Goal: Information Seeking & Learning: Learn about a topic

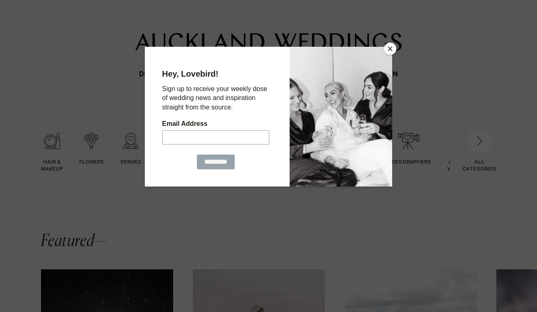
click at [391, 47] on button "Close" at bounding box center [390, 49] width 12 height 12
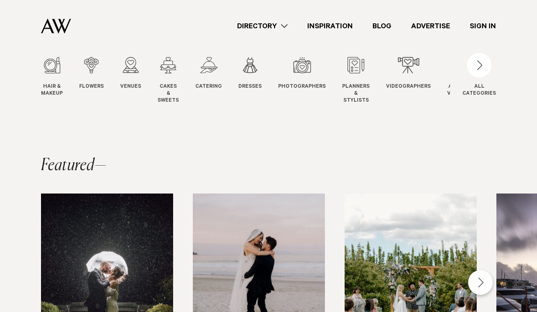
scroll to position [276, 0]
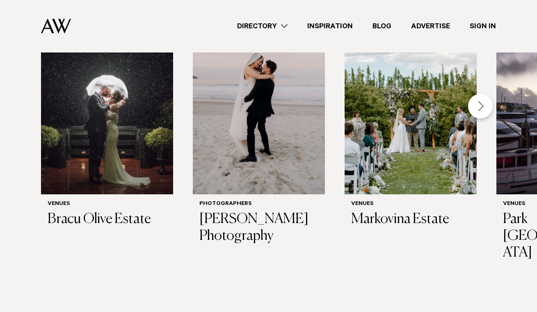
click at [477, 107] on div "Next slide" at bounding box center [480, 106] width 25 height 25
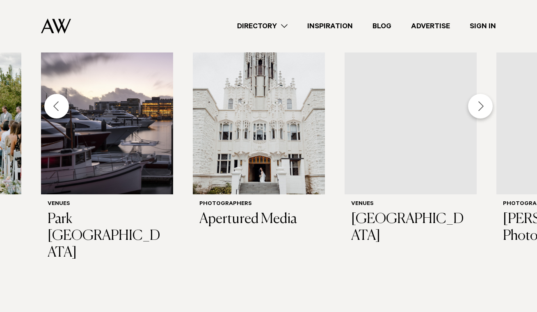
click at [477, 107] on div "Next slide" at bounding box center [480, 106] width 25 height 25
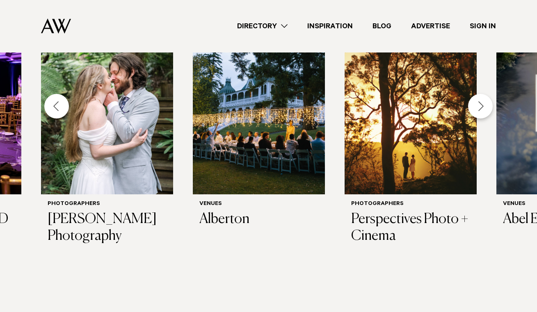
click at [477, 107] on div "Next slide" at bounding box center [480, 106] width 25 height 25
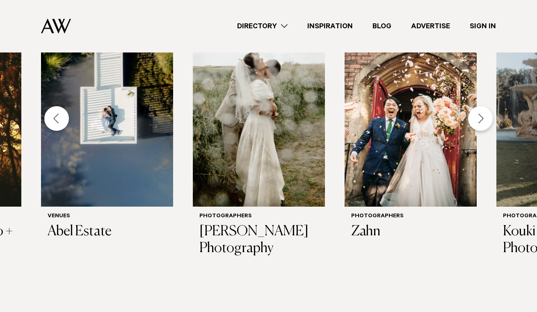
scroll to position [262, 0]
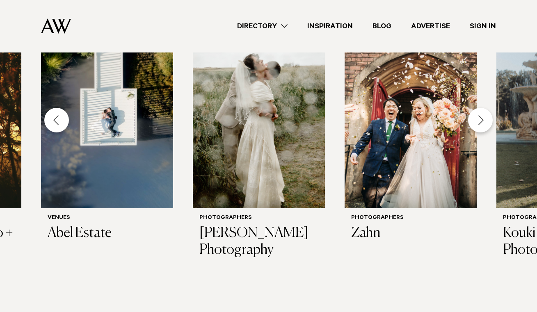
click at [477, 119] on div "Next slide" at bounding box center [480, 120] width 25 height 25
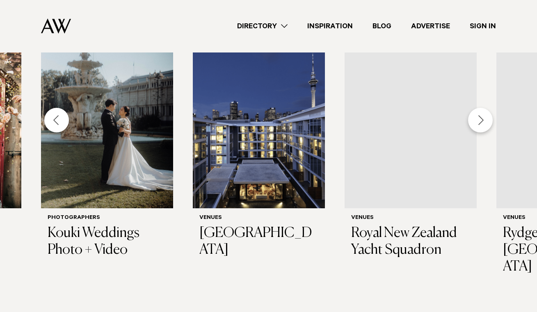
click at [477, 119] on div "Next slide" at bounding box center [480, 120] width 25 height 25
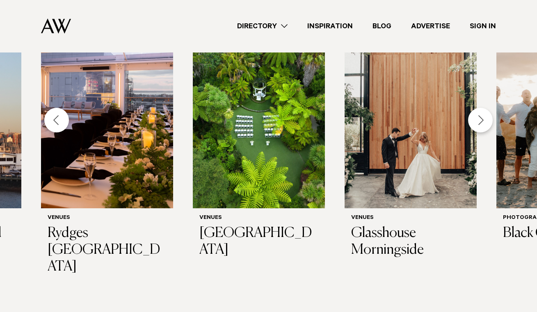
click at [477, 119] on div "Next slide" at bounding box center [480, 120] width 25 height 25
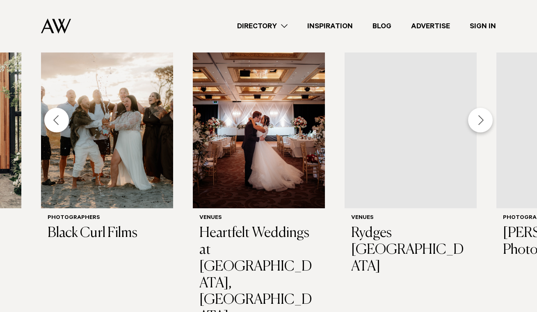
click at [477, 119] on div "Next slide" at bounding box center [480, 120] width 25 height 25
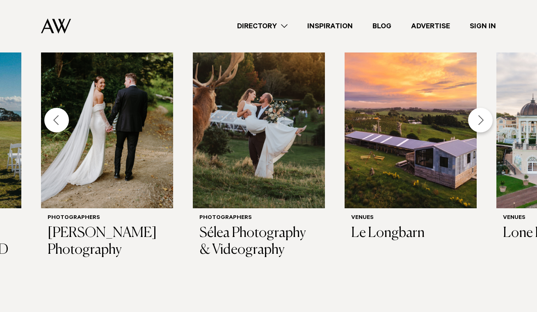
click at [477, 119] on div "Next slide" at bounding box center [480, 120] width 25 height 25
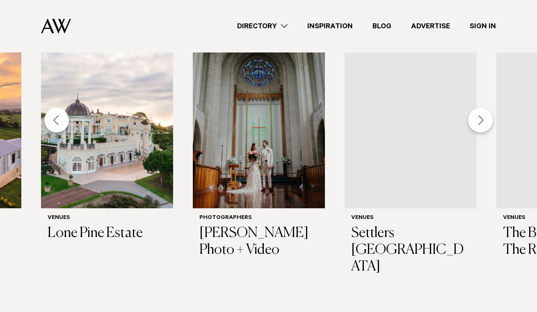
click at [477, 119] on div "Next slide" at bounding box center [480, 120] width 25 height 25
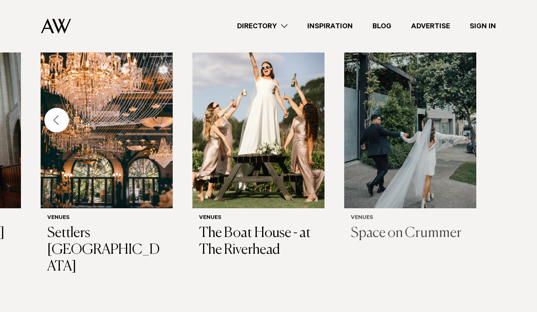
click at [441, 150] on img "29 / 29" at bounding box center [410, 119] width 132 height 177
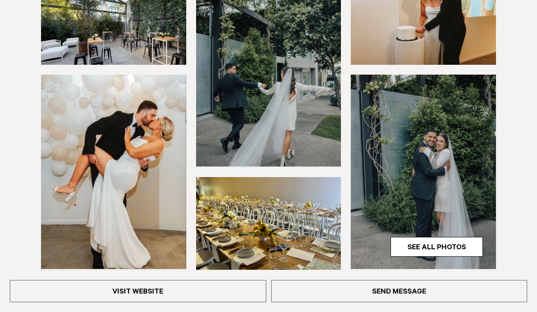
scroll to position [92, 0]
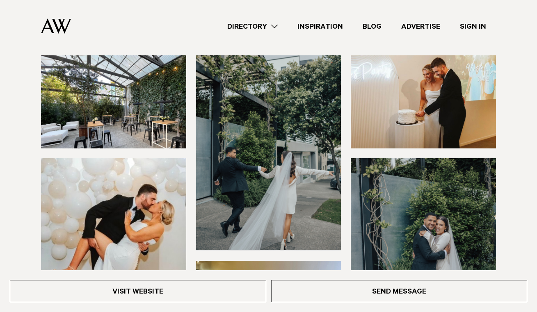
click at [261, 119] on img at bounding box center [268, 152] width 145 height 195
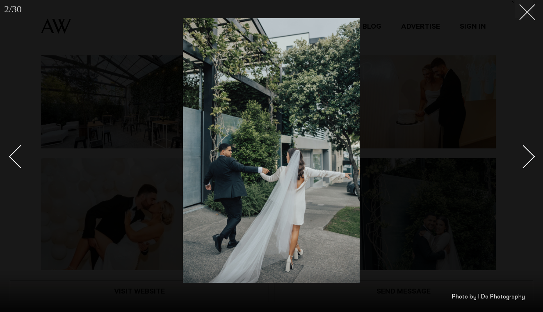
click at [531, 11] on button at bounding box center [524, 9] width 18 height 18
